Goal: Task Accomplishment & Management: Complete application form

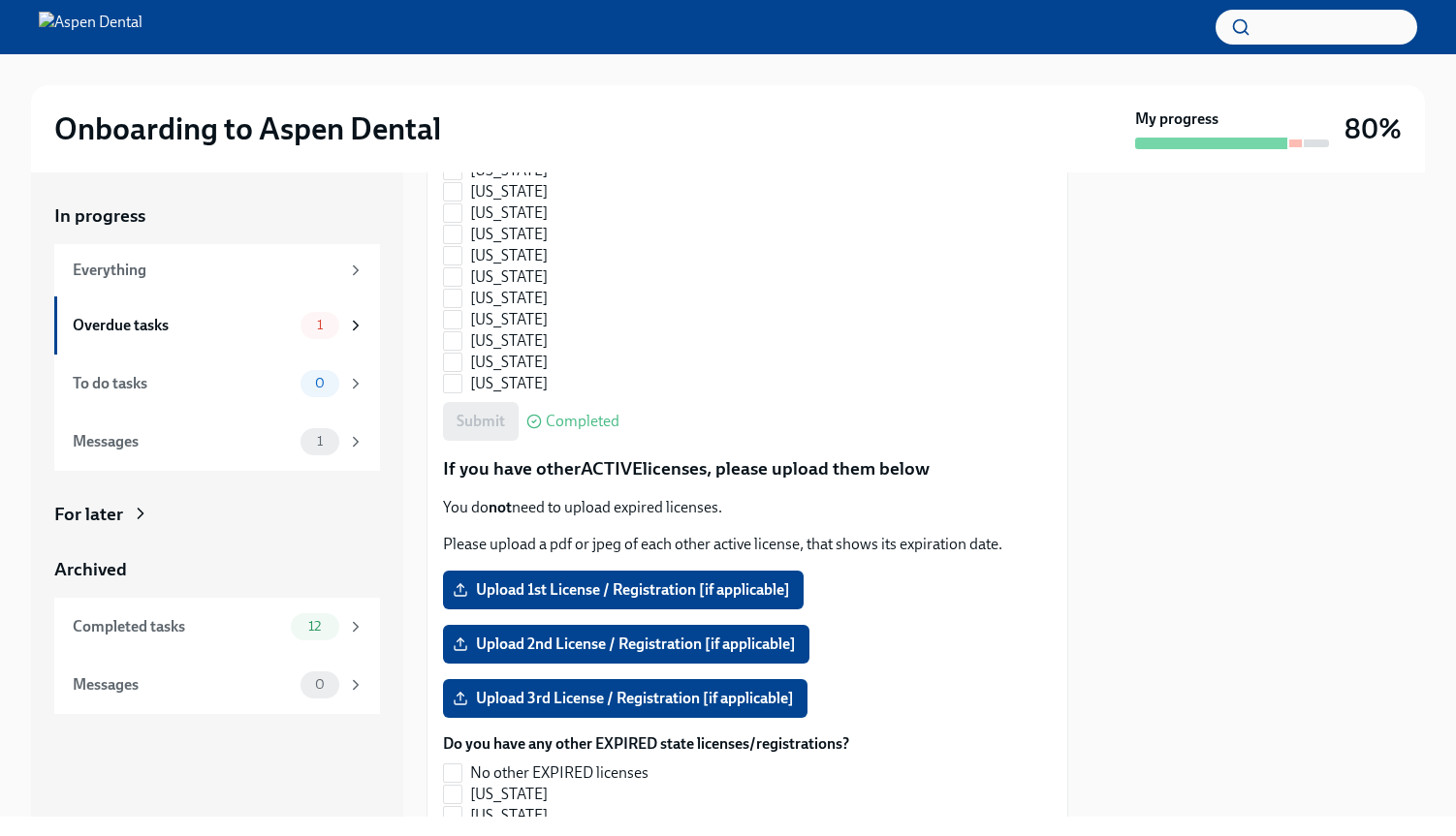
scroll to position [1529, 0]
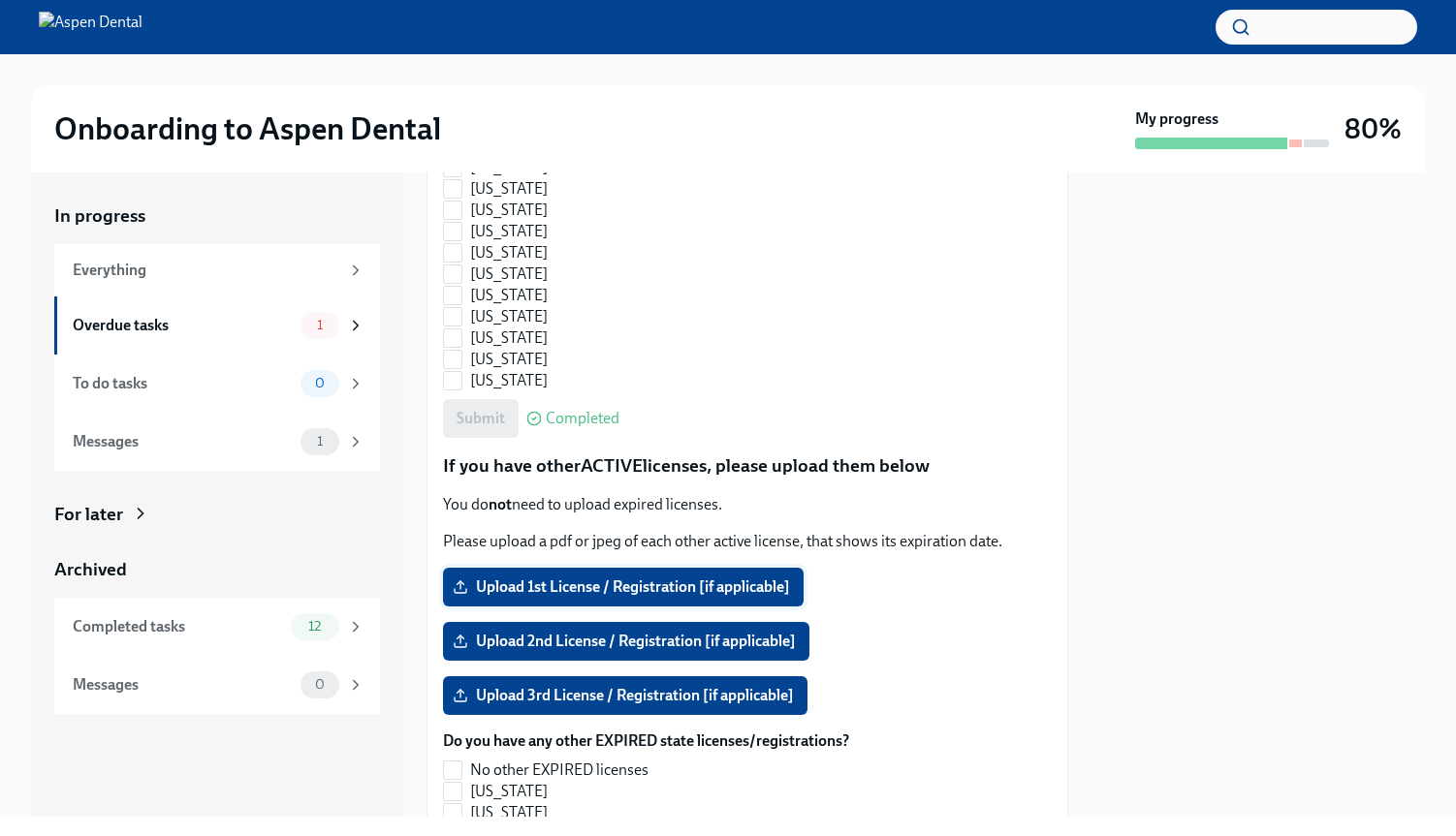
click at [653, 592] on span "Upload 1st License / Registration [if applicable]" at bounding box center [623, 588] width 334 height 20
click at [0, 0] on input "Upload 1st License / Registration [if applicable]" at bounding box center [0, 0] width 0 height 0
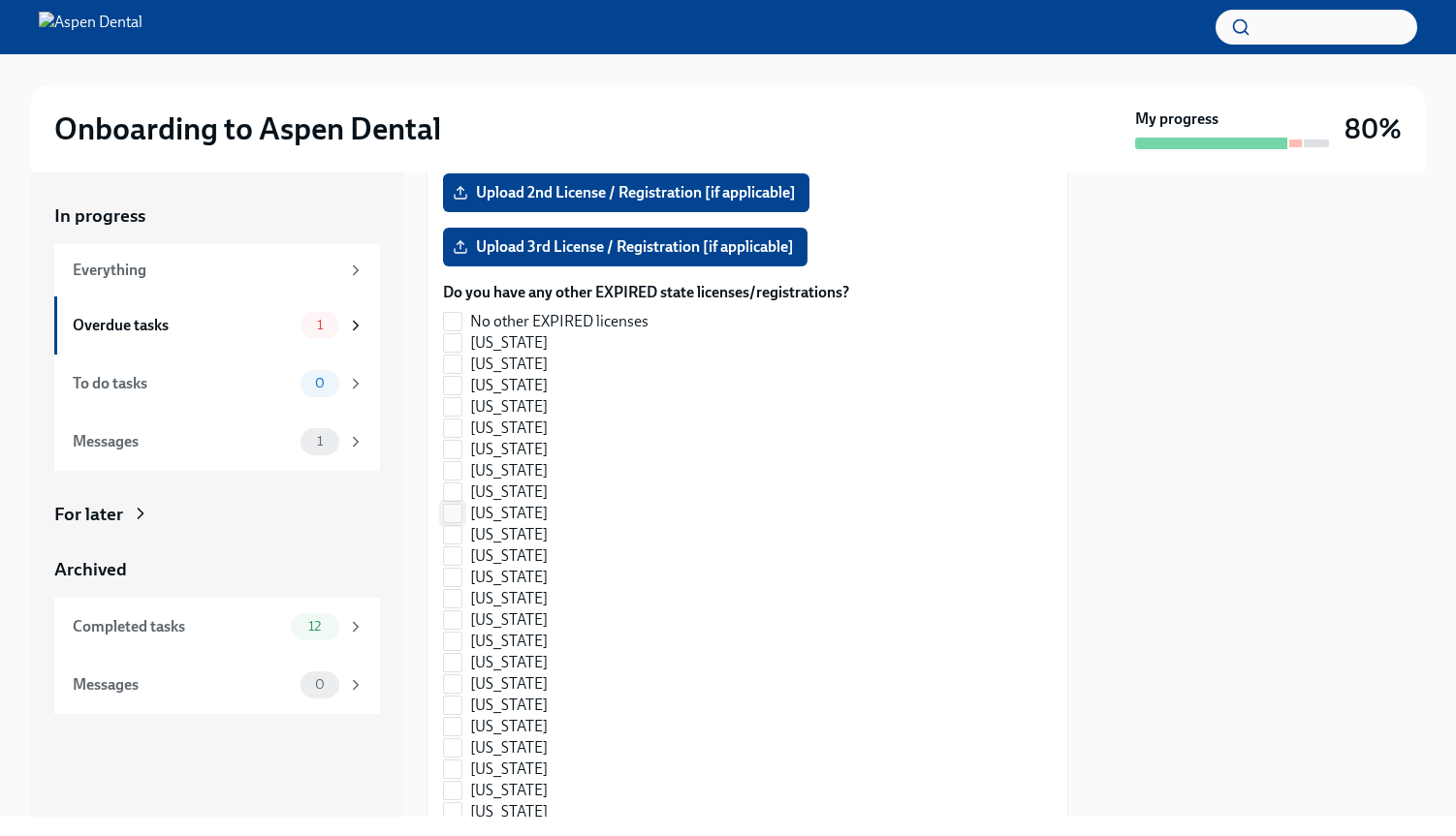
scroll to position [2044, 0]
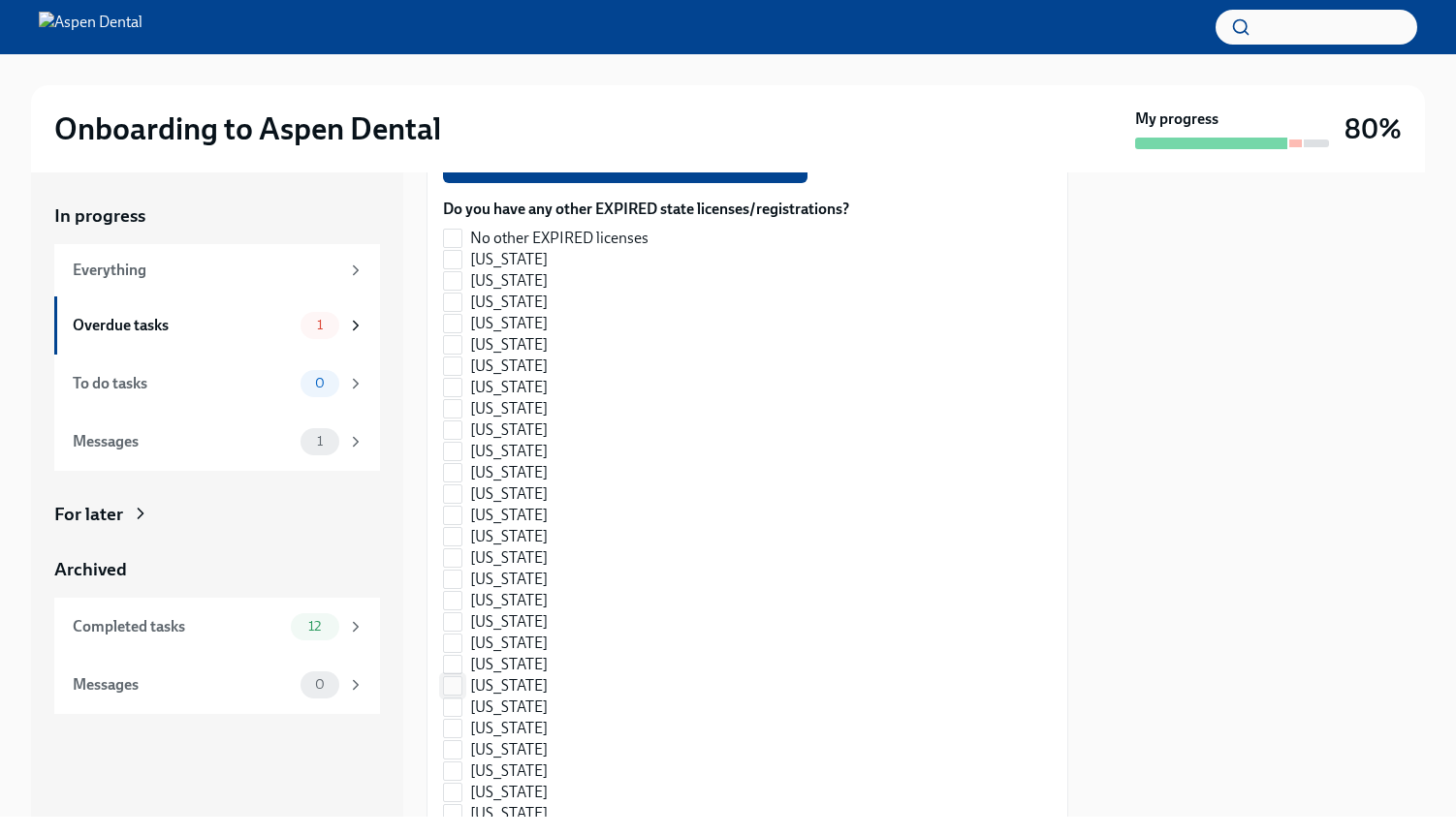
click at [456, 687] on input "[US_STATE]" at bounding box center [453, 686] width 18 height 18
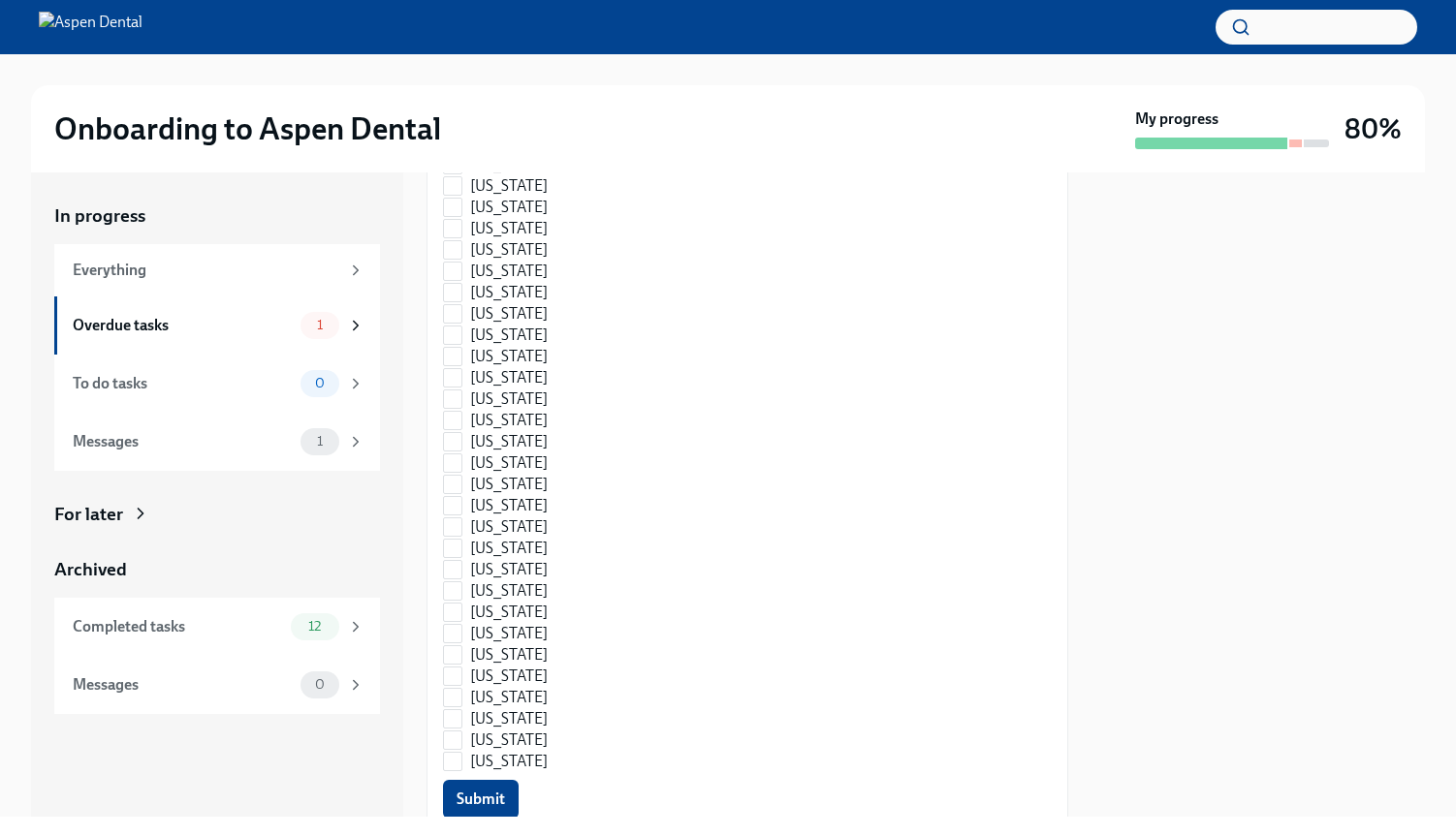
scroll to position [2762, 0]
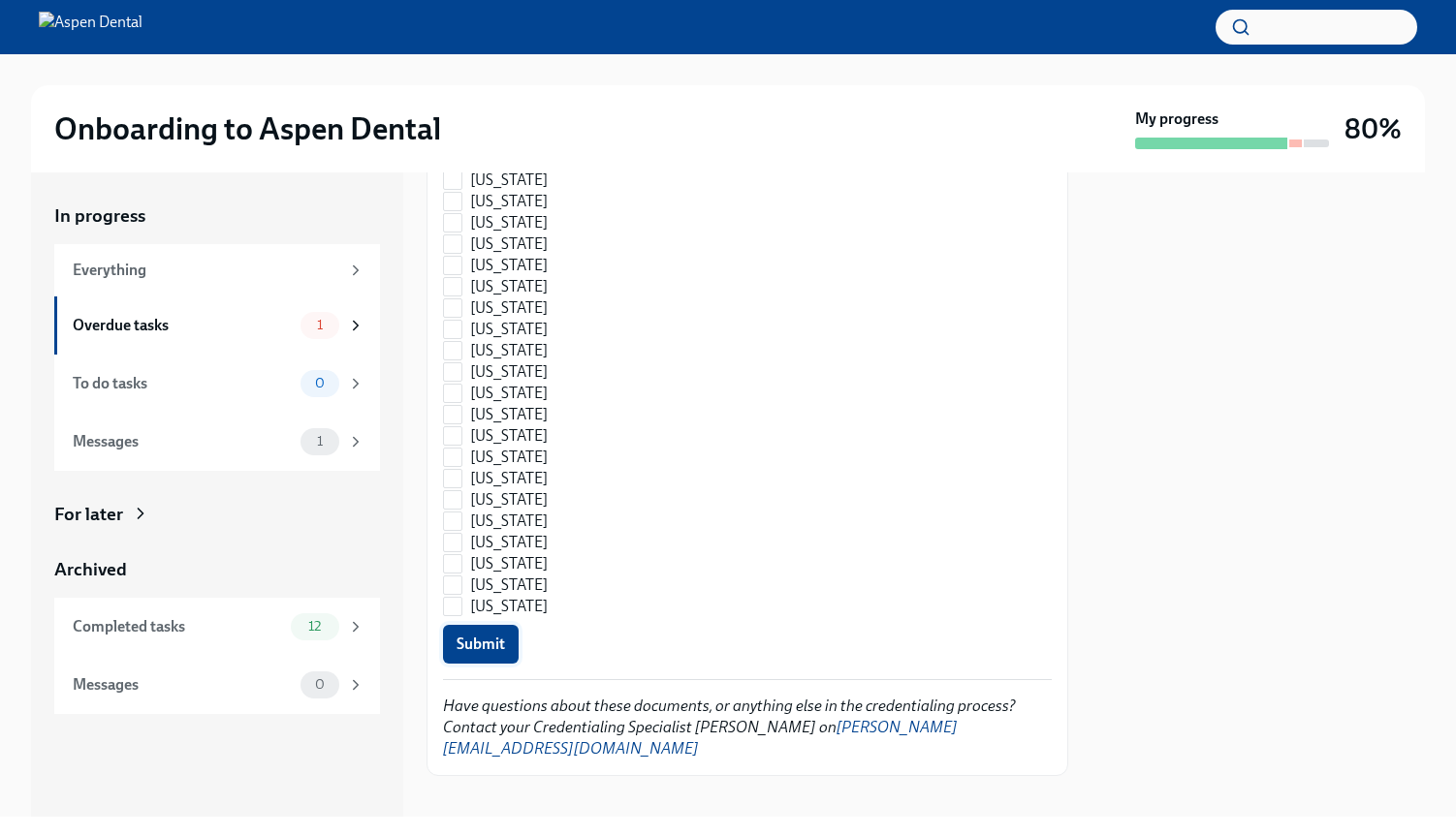
click at [504, 640] on span "Submit" at bounding box center [480, 645] width 48 height 20
checkbox input "true"
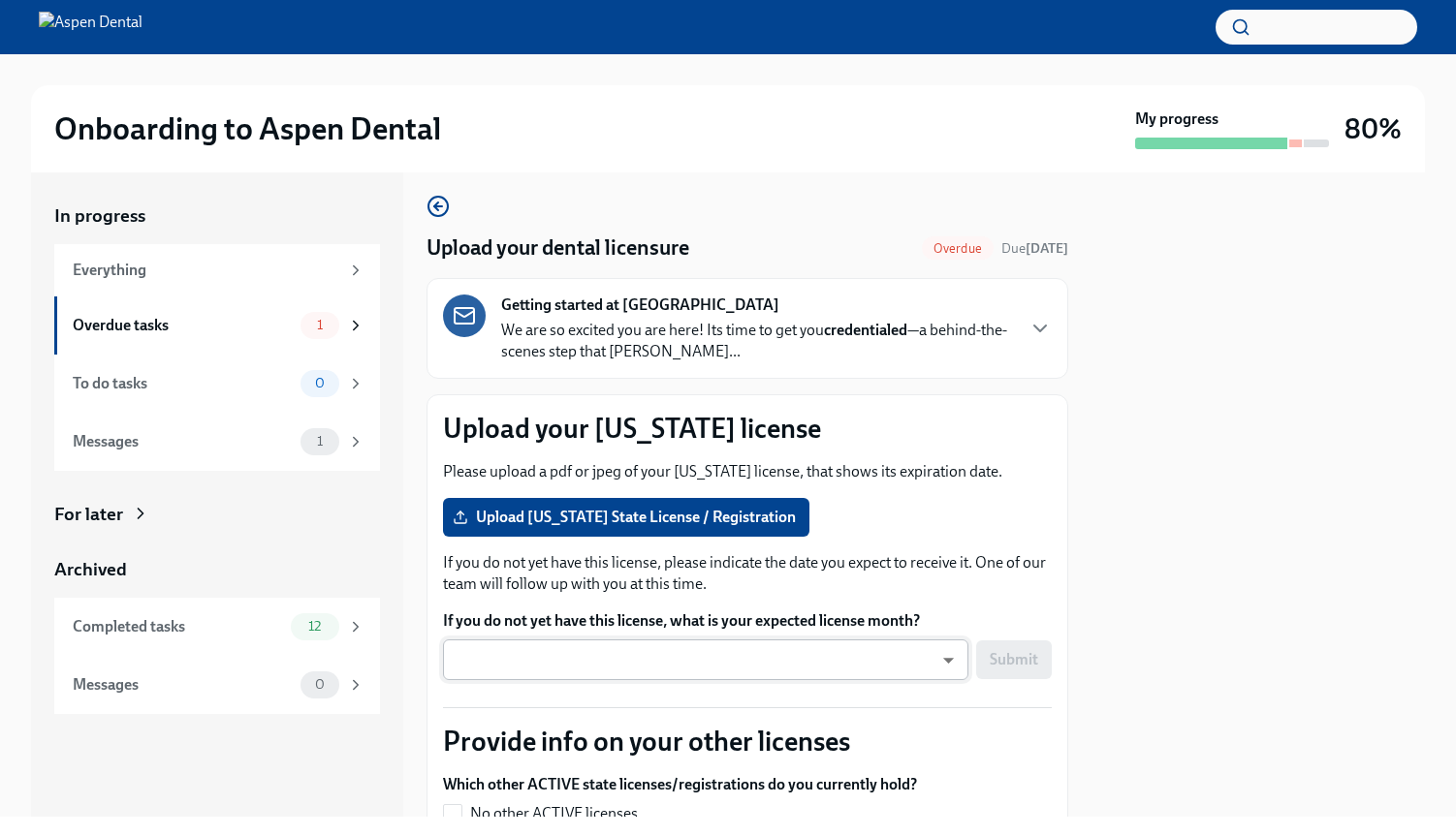
scroll to position [0, 0]
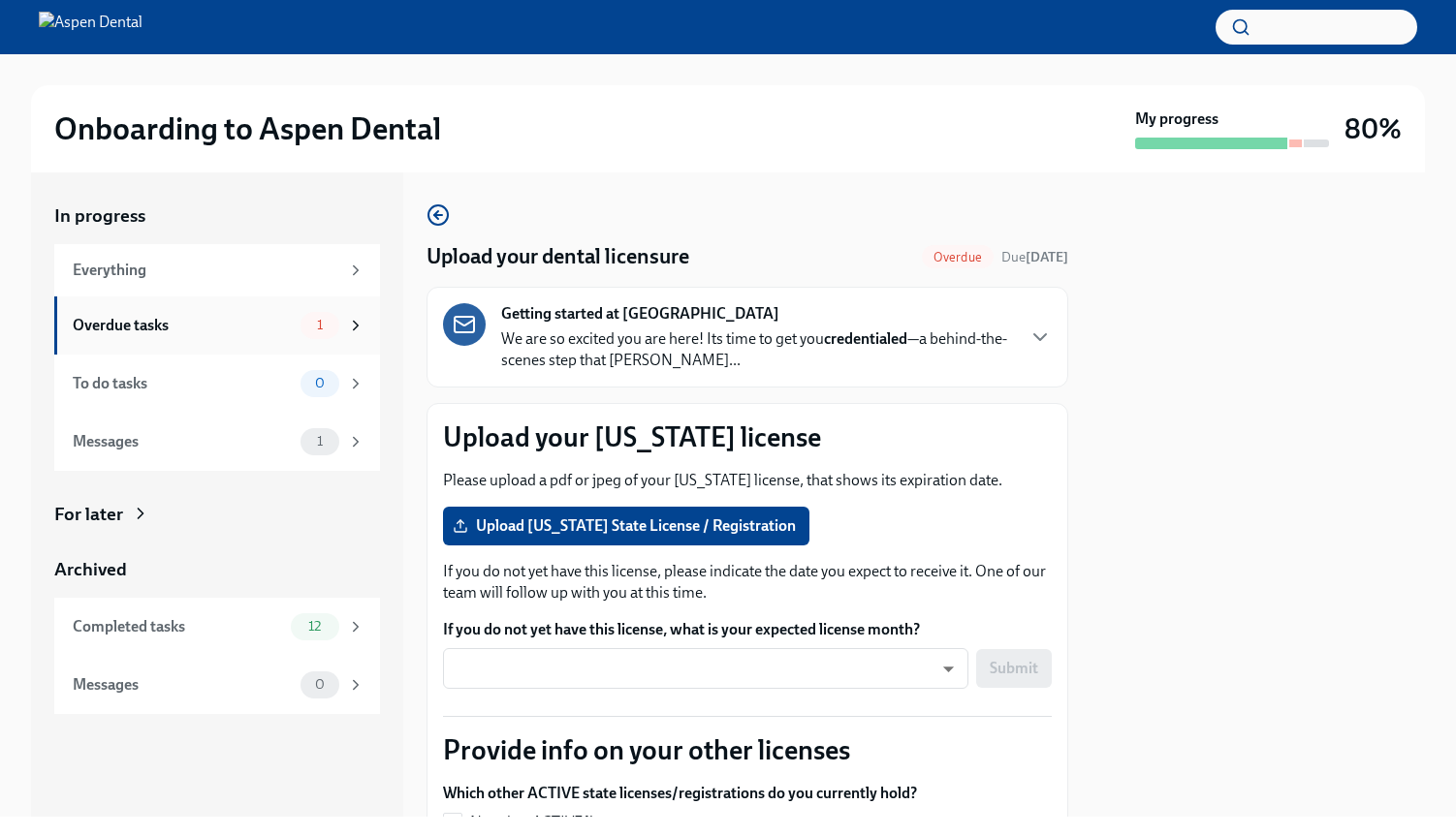
click at [279, 339] on div "Overdue tasks 1" at bounding box center [218, 326] width 292 height 27
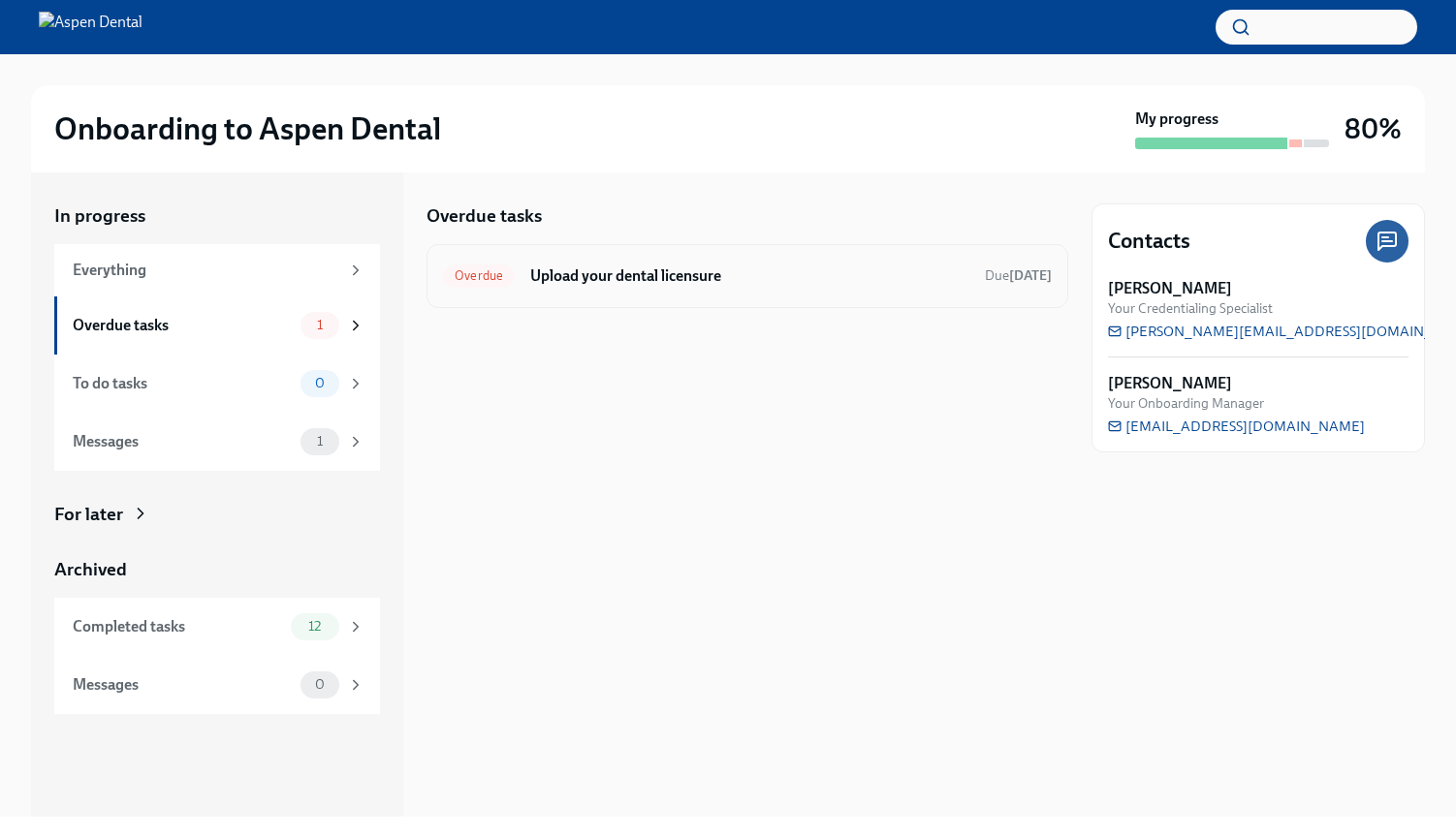
click at [698, 286] on h6 "Upload your dental licensure" at bounding box center [749, 277] width 439 height 22
